Goal: Task Accomplishment & Management: Manage account settings

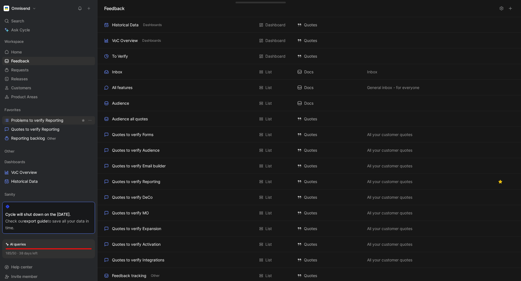
click at [25, 119] on span "Problems to verify Reporting" at bounding box center [37, 120] width 52 height 6
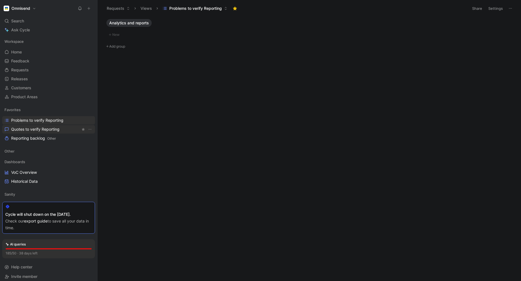
click at [28, 130] on span "Quotes to verify Reporting" at bounding box center [35, 129] width 48 height 6
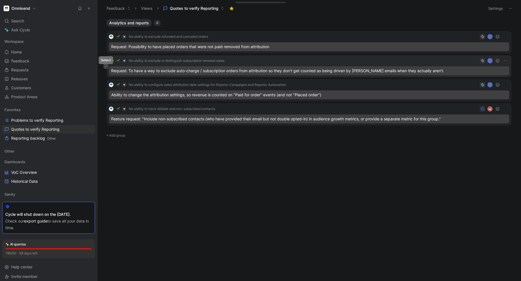
click at [106, 65] on icon at bounding box center [106, 66] width 2 height 2
click at [107, 42] on button at bounding box center [106, 42] width 4 height 4
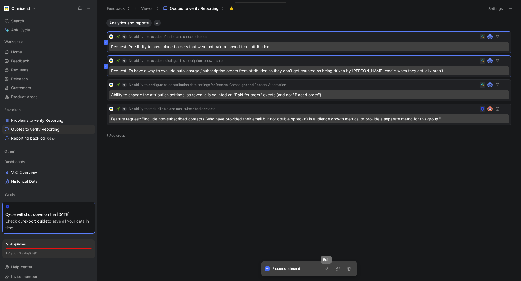
click at [325, 268] on icon "button" at bounding box center [327, 268] width 4 height 4
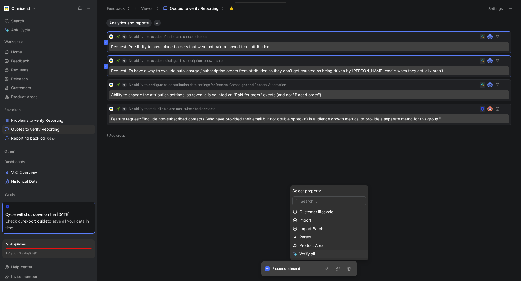
click at [307, 253] on span "Verify all" at bounding box center [307, 253] width 15 height 5
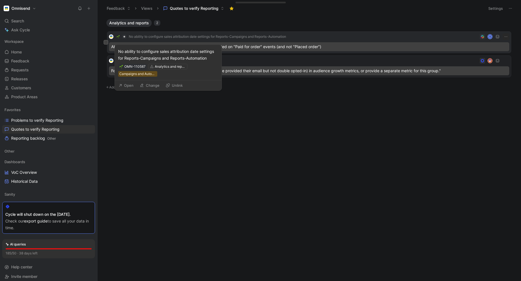
click at [262, 36] on span "No ability to configure sales attribution date settings for Reports-Campaigns a…" at bounding box center [207, 36] width 157 height 4
click at [259, 37] on span "No ability to configure sales attribution date settings for Reports-Campaigns a…" at bounding box center [207, 36] width 157 height 4
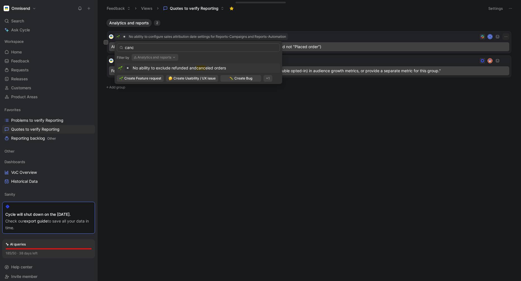
type input "canc"
click at [193, 67] on span "No ability to exclude refunded and" at bounding box center [165, 67] width 64 height 5
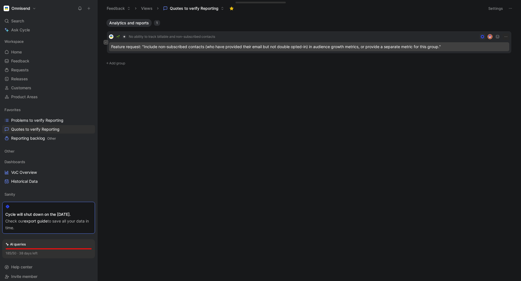
click at [108, 42] on button at bounding box center [106, 42] width 4 height 4
click at [328, 267] on icon "button" at bounding box center [327, 268] width 4 height 4
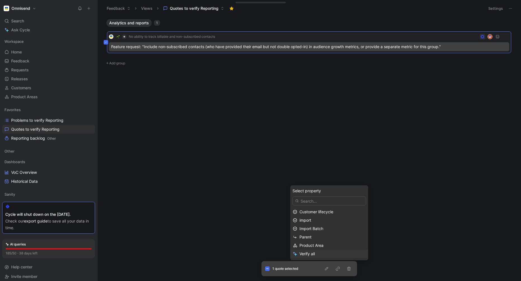
click at [312, 254] on span "Verify all" at bounding box center [307, 253] width 15 height 5
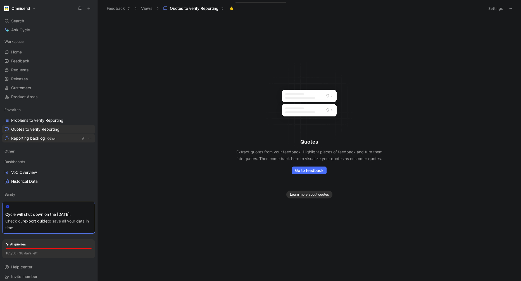
click at [30, 140] on span "Reporting backlog Other" at bounding box center [33, 138] width 45 height 6
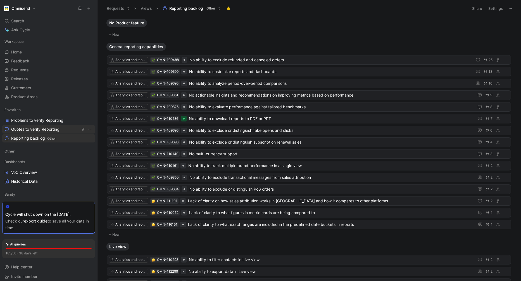
click at [33, 129] on span "Quotes to verify Reporting" at bounding box center [35, 129] width 48 height 6
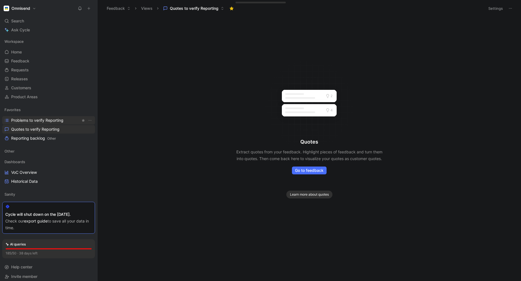
click at [36, 120] on span "Problems to verify Reporting" at bounding box center [37, 120] width 52 height 6
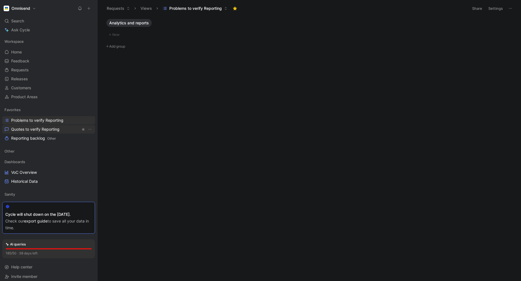
click at [34, 129] on span "Quotes to verify Reporting" at bounding box center [35, 129] width 48 height 6
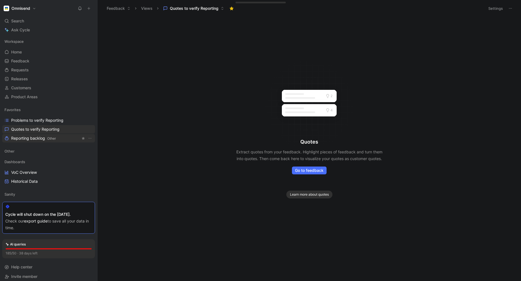
click at [33, 139] on span "Reporting backlog Other" at bounding box center [33, 138] width 45 height 6
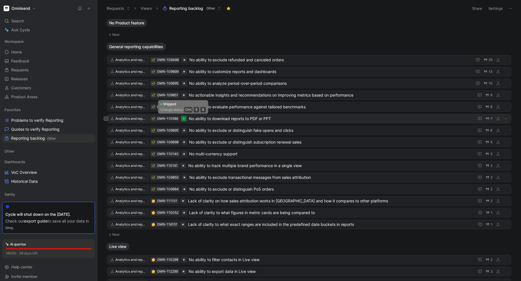
click at [183, 119] on div at bounding box center [184, 119] width 2 height 2
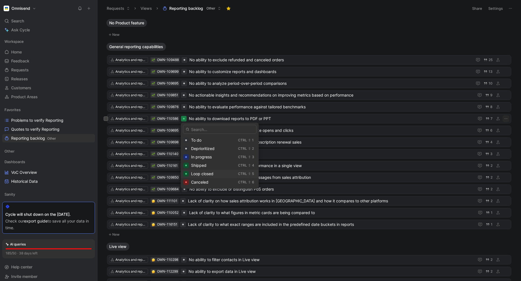
click at [202, 173] on span "Loop closed" at bounding box center [202, 173] width 22 height 5
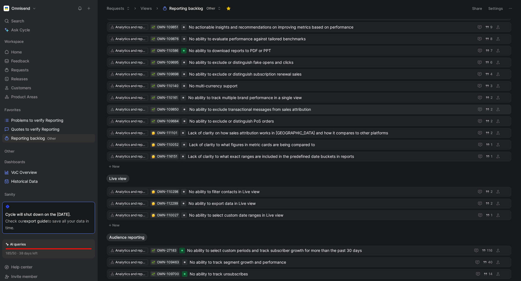
scroll to position [159, 0]
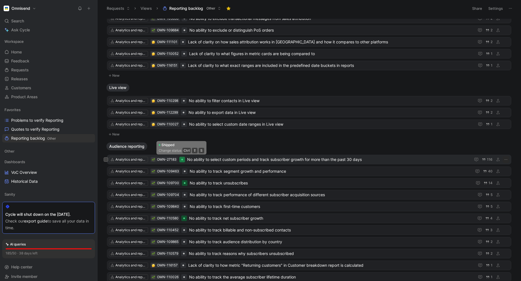
click at [183, 159] on div at bounding box center [182, 159] width 2 height 2
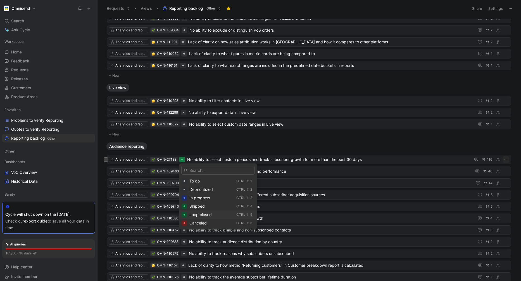
click at [194, 214] on span "Loop closed" at bounding box center [201, 214] width 22 height 5
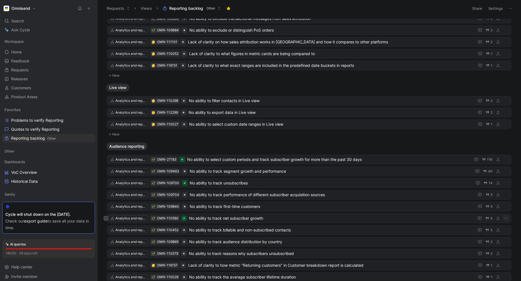
scroll to position [176, 0]
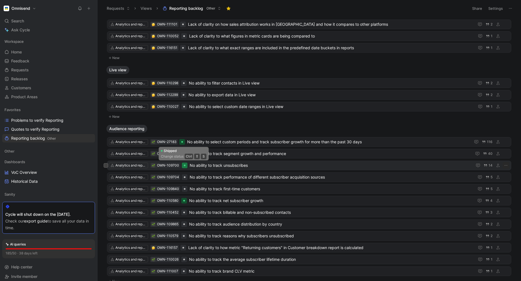
click at [184, 165] on div at bounding box center [185, 165] width 2 height 2
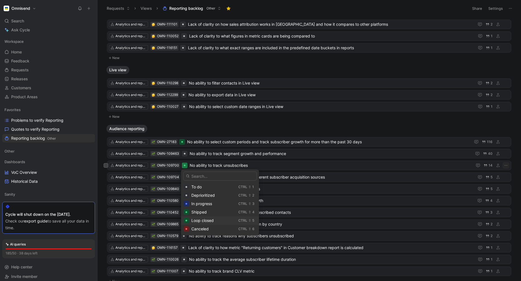
click at [195, 220] on span "Loop closed" at bounding box center [202, 220] width 22 height 5
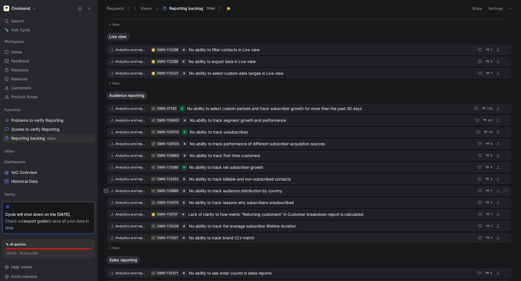
scroll to position [210, 0]
click at [183, 166] on div at bounding box center [184, 166] width 2 height 2
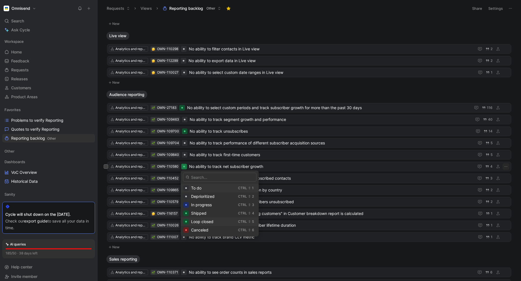
click at [196, 221] on span "Loop closed" at bounding box center [202, 221] width 22 height 5
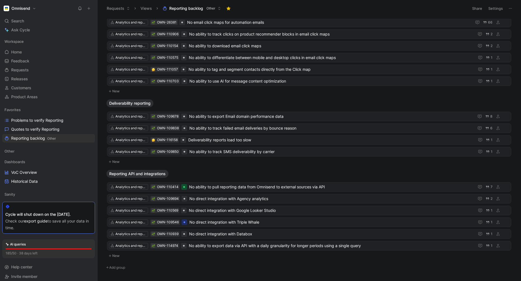
scroll to position [803, 0]
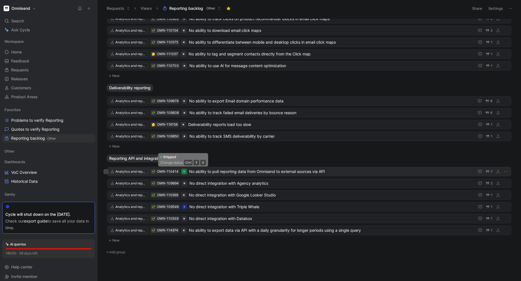
click at [184, 172] on div at bounding box center [184, 172] width 2 height 2
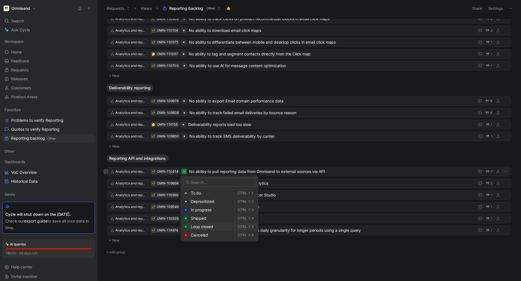
click at [200, 226] on span "Loop closed" at bounding box center [202, 226] width 22 height 5
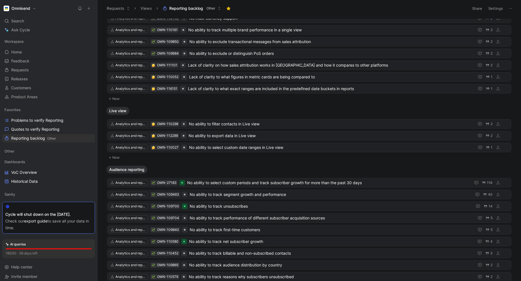
scroll to position [0, 0]
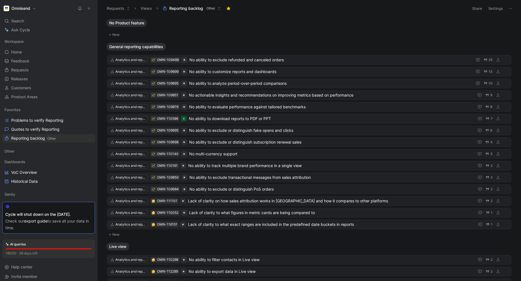
click at [494, 6] on button "Settings" at bounding box center [496, 8] width 20 height 8
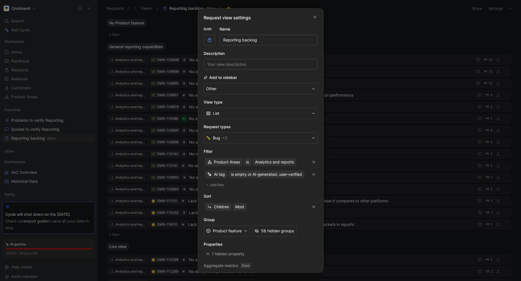
scroll to position [15, 0]
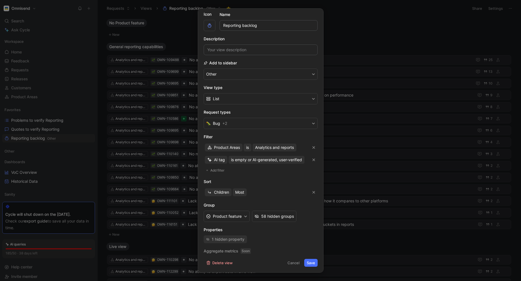
click at [231, 239] on div "1 hidden property" at bounding box center [228, 239] width 33 height 7
click at [297, 262] on button "Cancel" at bounding box center [293, 263] width 17 height 8
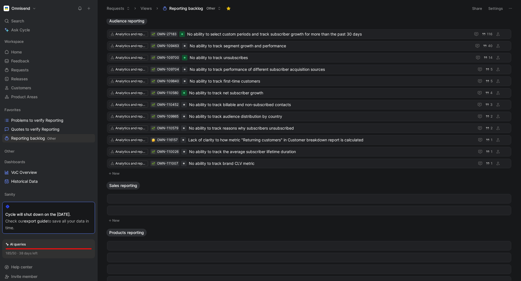
scroll to position [0, 0]
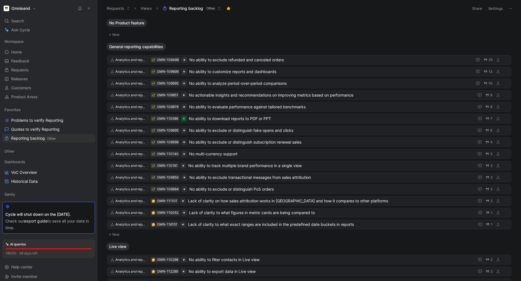
click at [260, 19] on div "No Product feature" at bounding box center [309, 23] width 410 height 8
